Goal: Navigation & Orientation: Find specific page/section

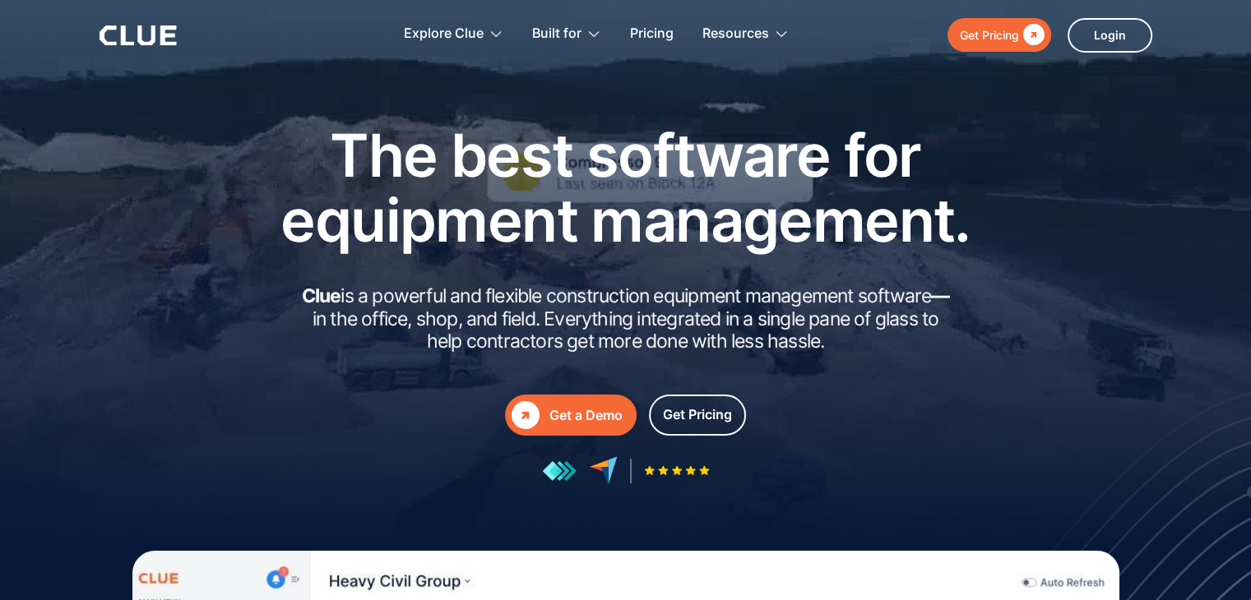
click at [165, 28] on icon at bounding box center [168, 36] width 16 height 20
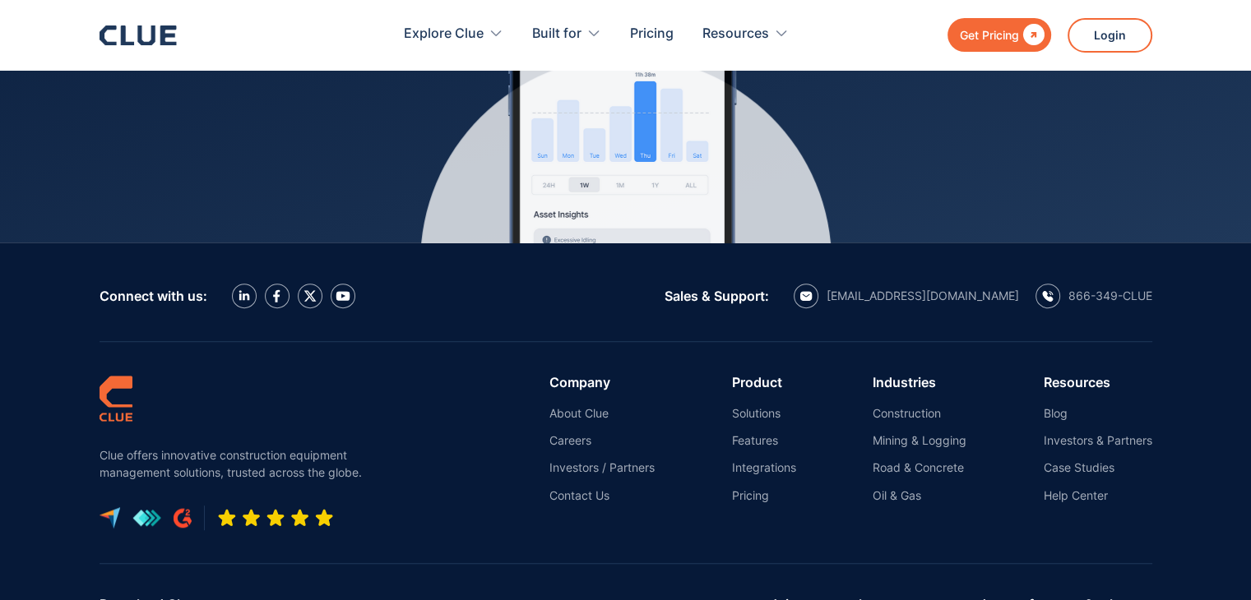
scroll to position [7393, 0]
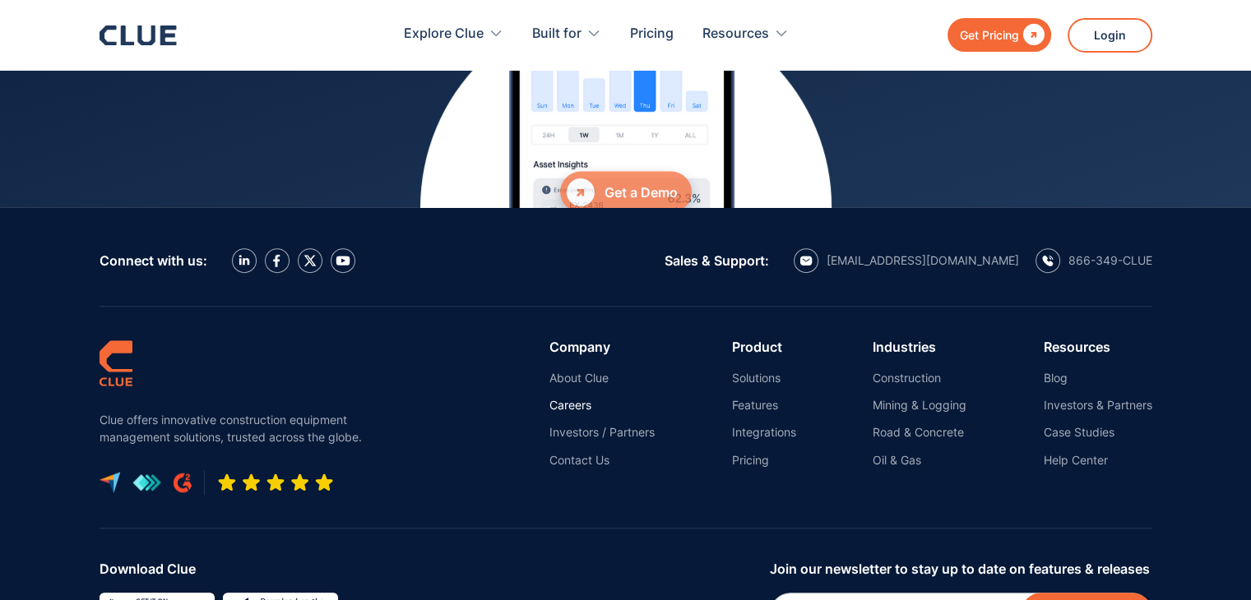
click at [563, 398] on link "Careers" at bounding box center [601, 405] width 105 height 15
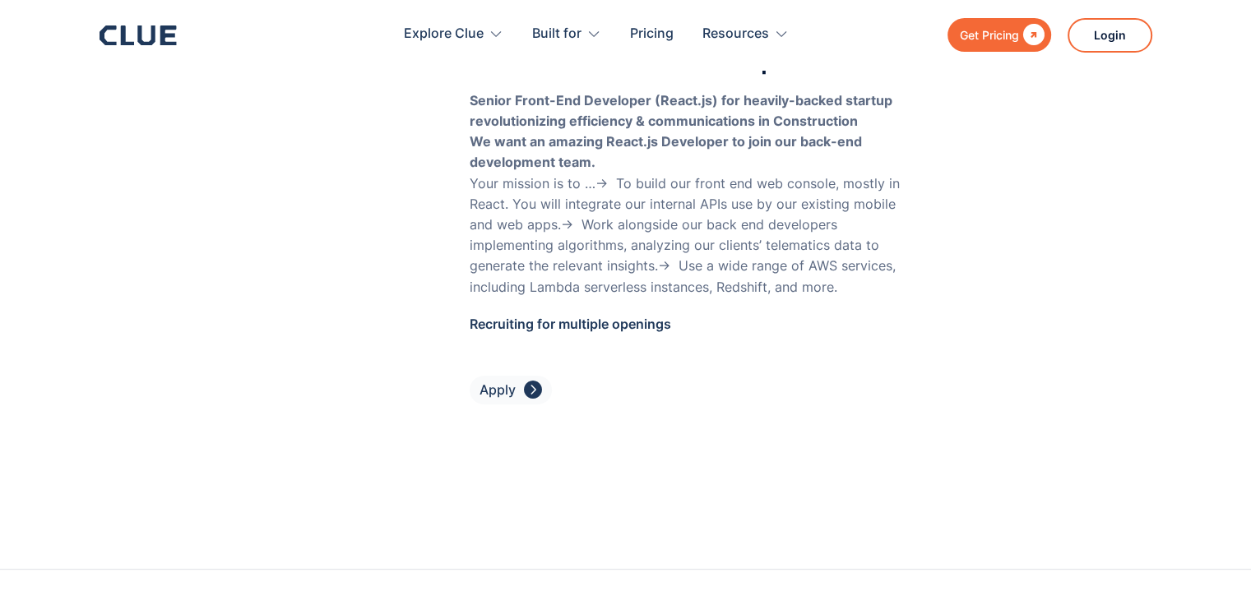
scroll to position [6877, 0]
